Goal: Transaction & Acquisition: Download file/media

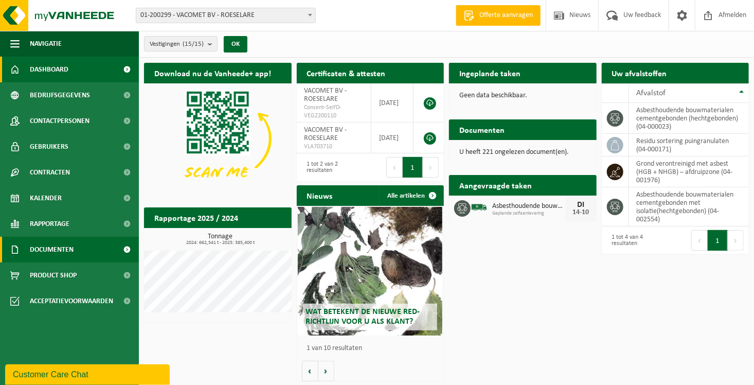
click at [54, 249] on span "Documenten" at bounding box center [52, 250] width 44 height 26
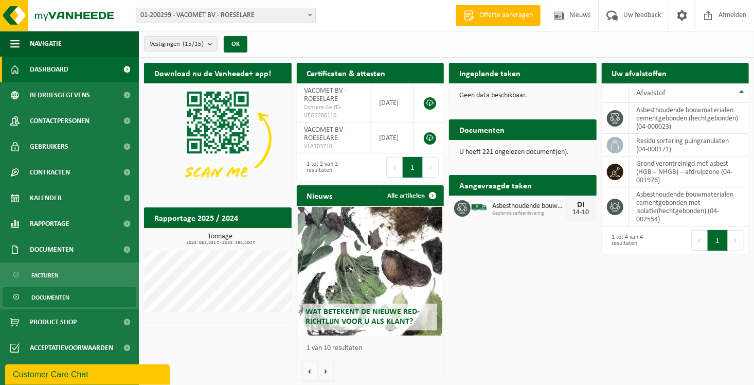
click at [58, 298] on span "Documenten" at bounding box center [50, 298] width 38 height 20
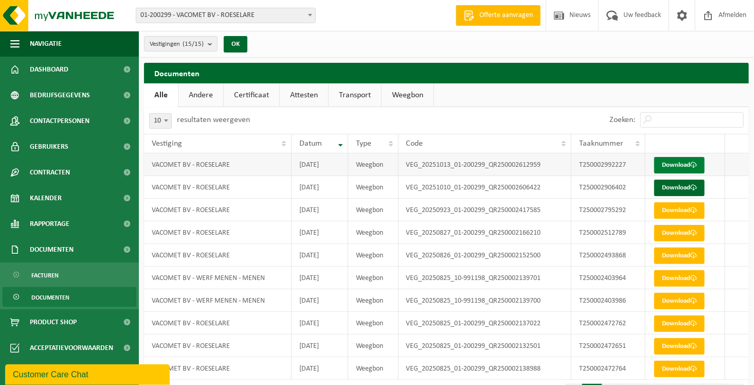
click at [674, 166] on link "Download" at bounding box center [679, 165] width 50 height 16
click at [672, 190] on link "Download" at bounding box center [679, 188] width 50 height 16
